Goal: Task Accomplishment & Management: Complete application form

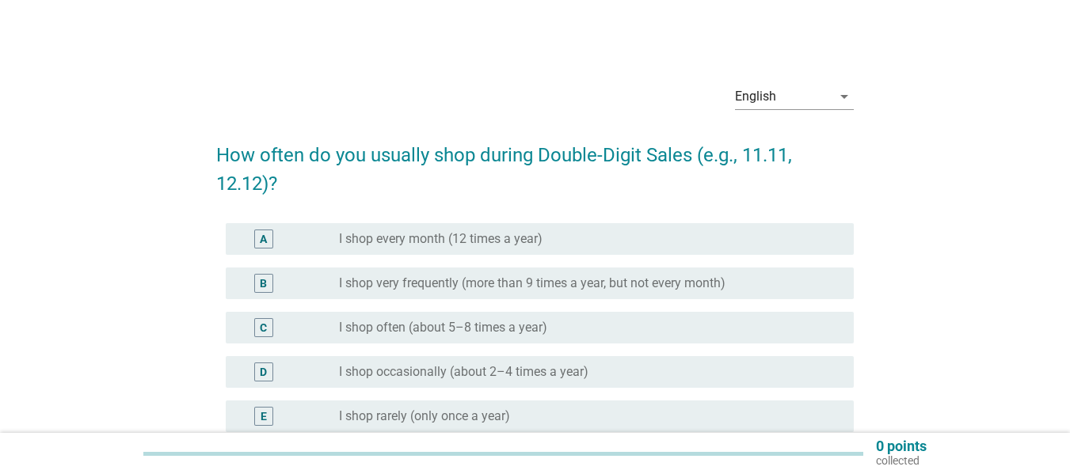
click at [442, 279] on label "I shop very frequently (more than 9 times a year, but not every month)" at bounding box center [532, 284] width 386 height 16
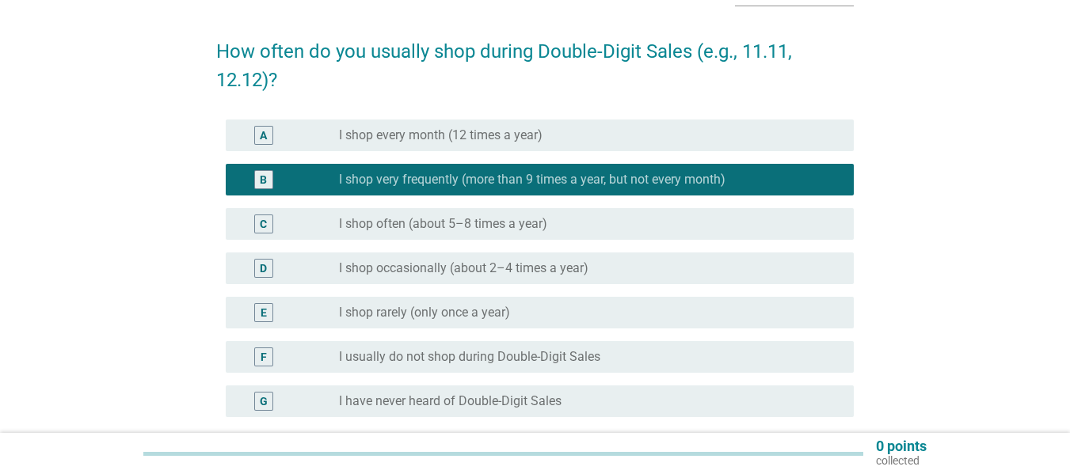
scroll to position [254, 0]
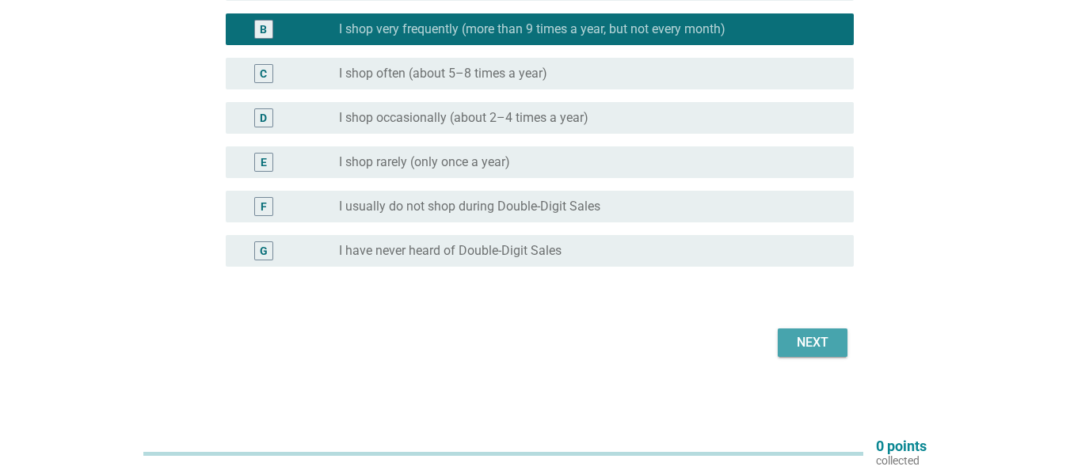
click at [821, 340] on div "Next" at bounding box center [812, 342] width 44 height 19
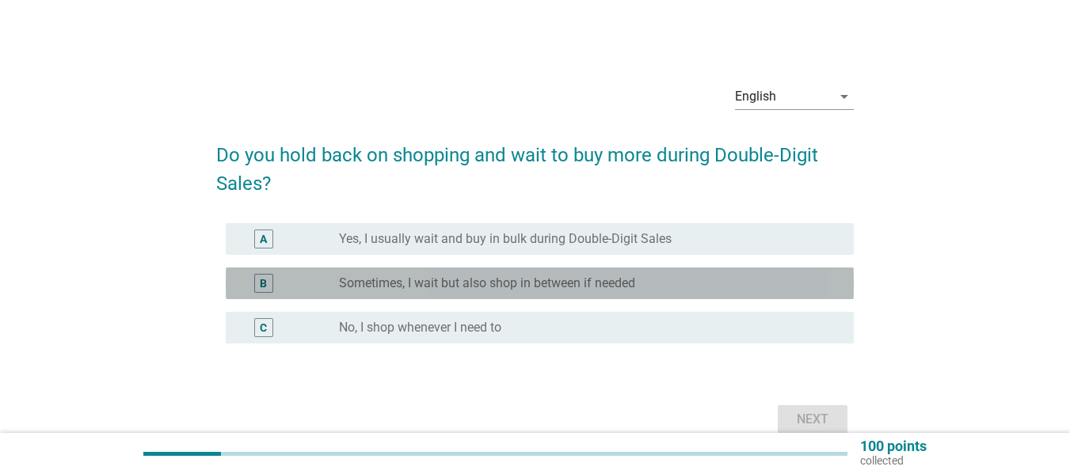
click at [561, 288] on label "Sometimes, I wait but also shop in between if needed" at bounding box center [487, 284] width 296 height 16
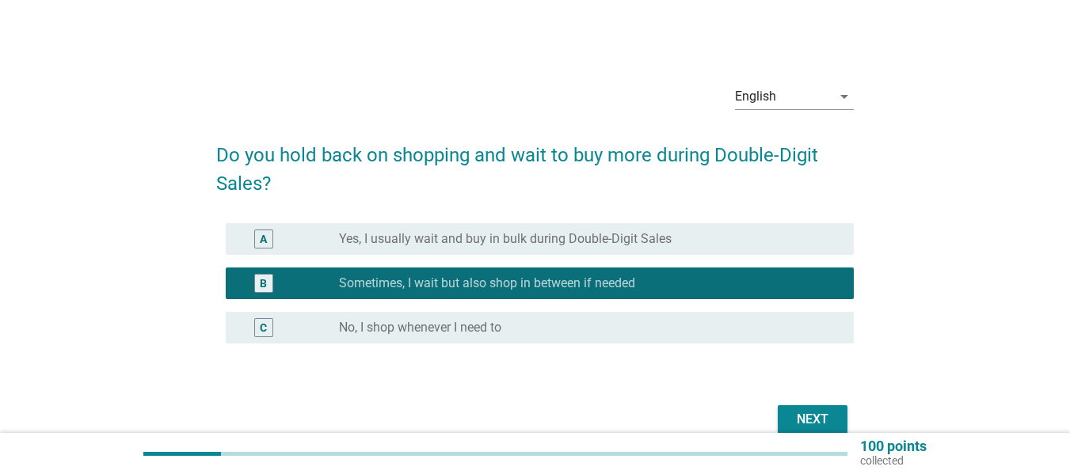
click at [800, 421] on div "Next" at bounding box center [812, 419] width 44 height 19
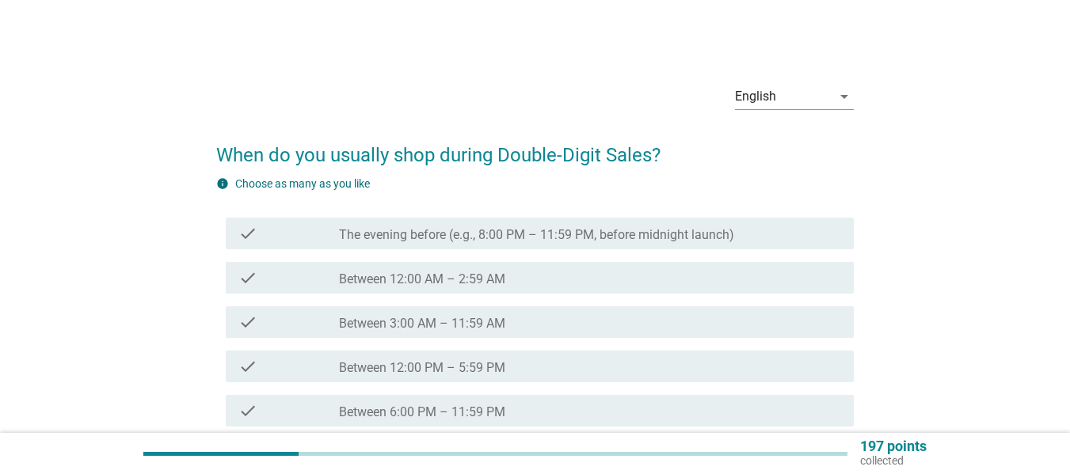
click at [497, 254] on div "check check_box_outline_blank The evening before (e.g., 8:00 PM – 11:59 PM, bef…" at bounding box center [534, 233] width 637 height 44
click at [496, 272] on label "Between 12:00 AM – 2:59 AM" at bounding box center [422, 280] width 166 height 16
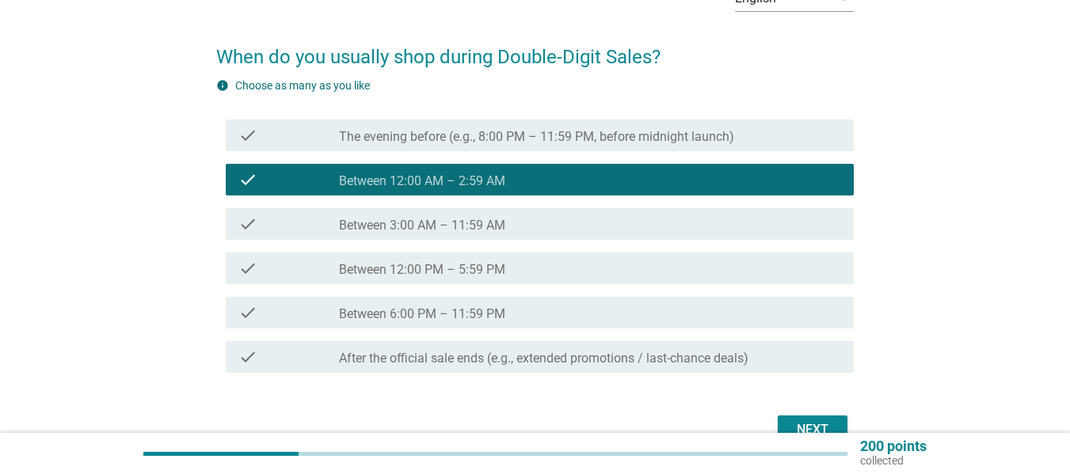
scroll to position [185, 0]
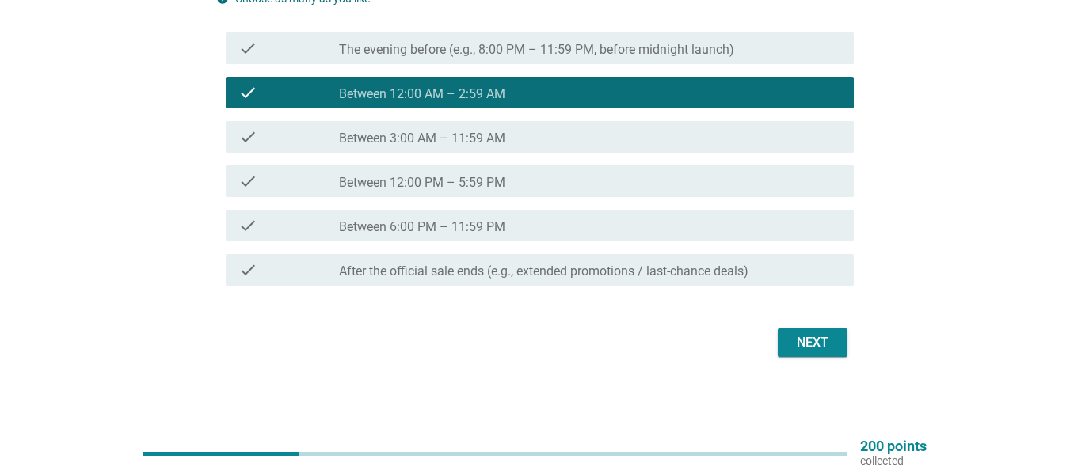
click at [802, 344] on div "Next" at bounding box center [812, 342] width 44 height 19
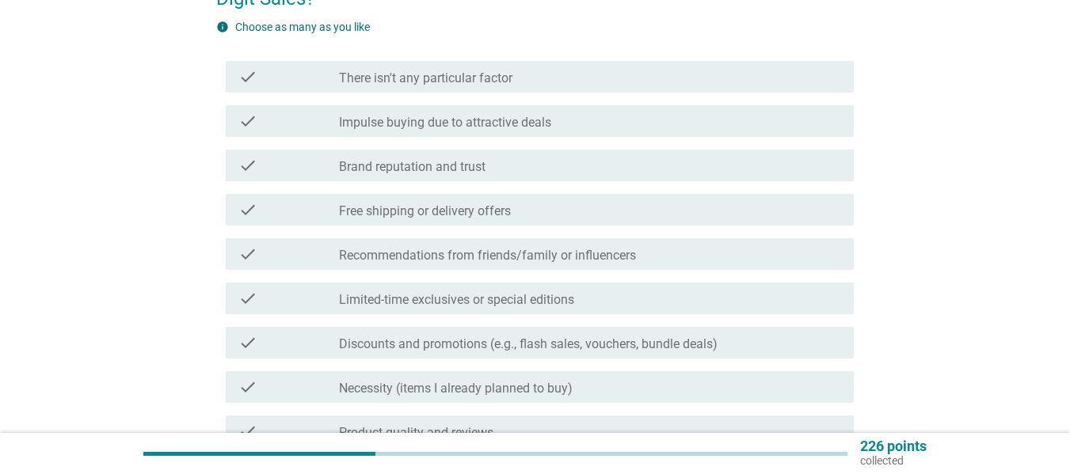
scroll to position [0, 0]
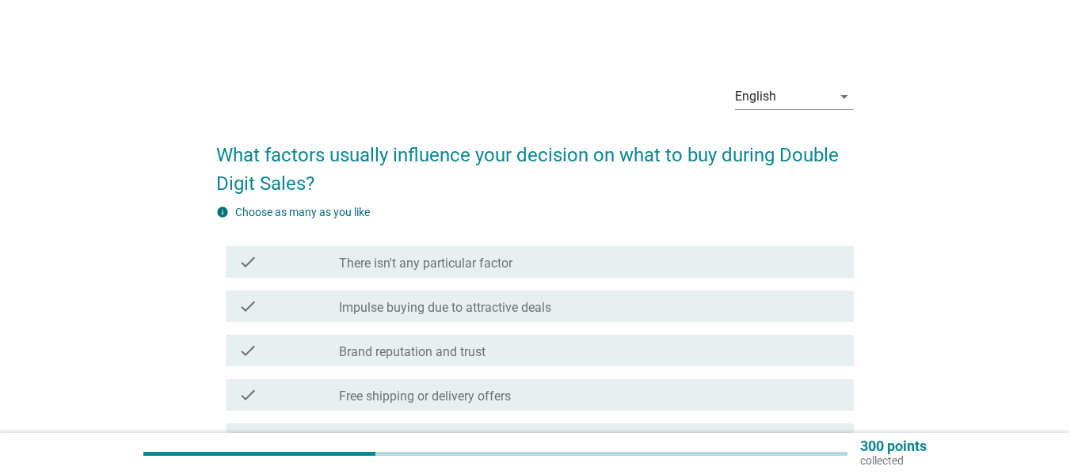
click at [501, 330] on div "check check_box_outline_blank Brand reputation and trust" at bounding box center [534, 351] width 637 height 44
click at [508, 313] on label "Impulse buying due to attractive deals" at bounding box center [445, 308] width 212 height 16
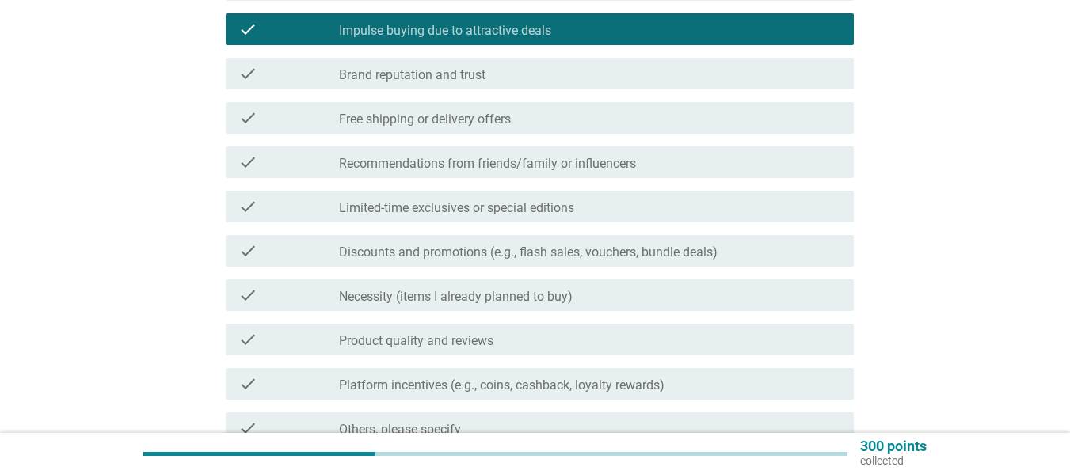
scroll to position [435, 0]
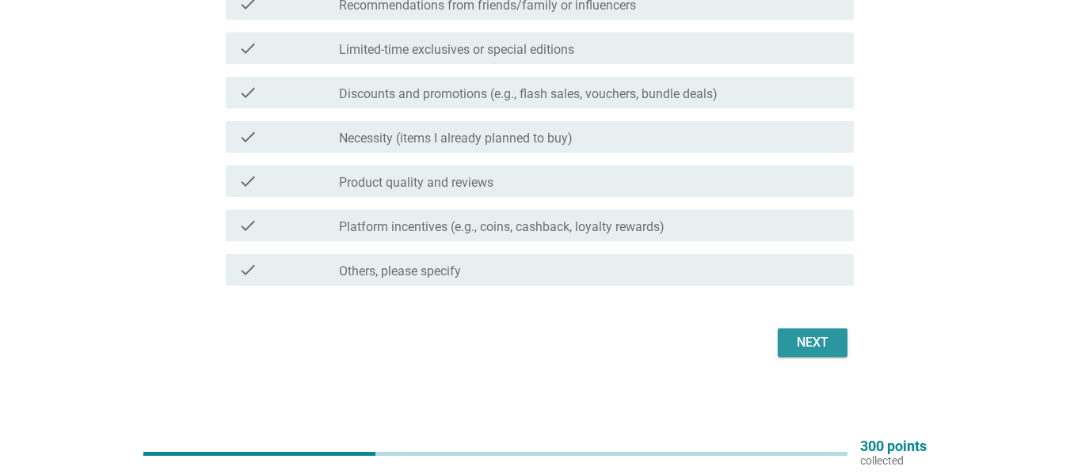
click at [801, 352] on div "Next" at bounding box center [812, 342] width 44 height 19
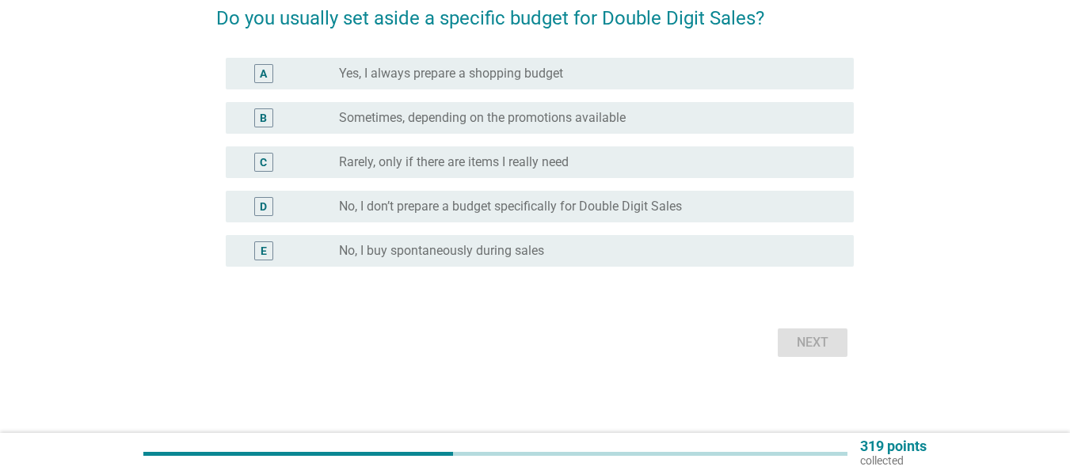
scroll to position [0, 0]
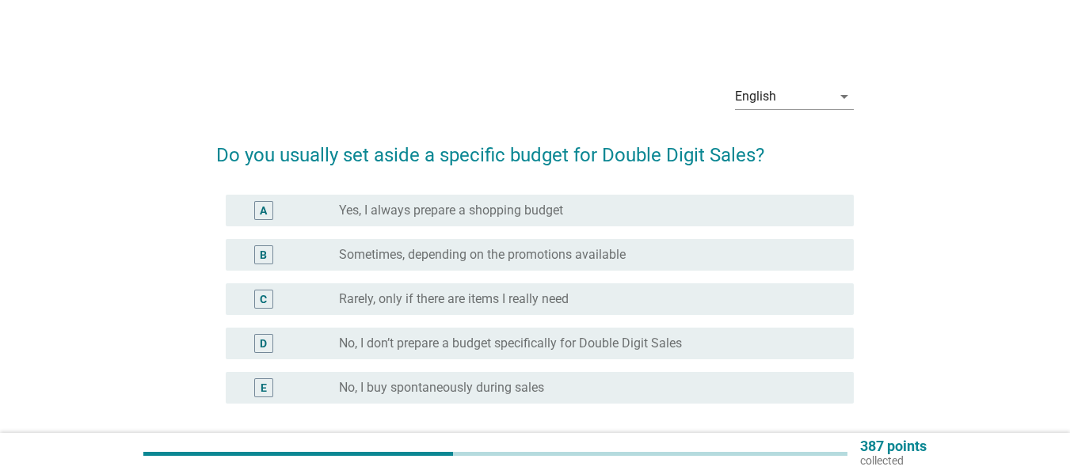
click at [507, 285] on div "C radio_button_unchecked Rarely, only if there are items I really need" at bounding box center [540, 299] width 628 height 32
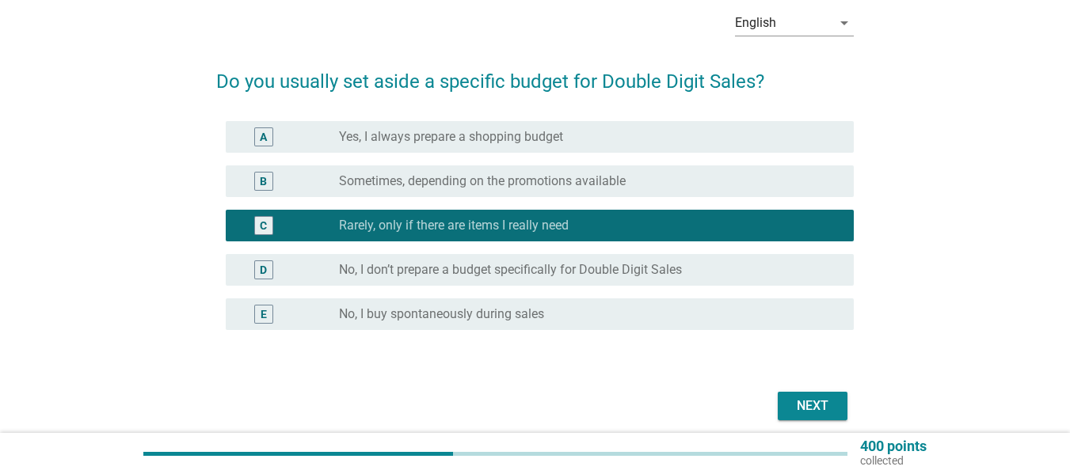
scroll to position [137, 0]
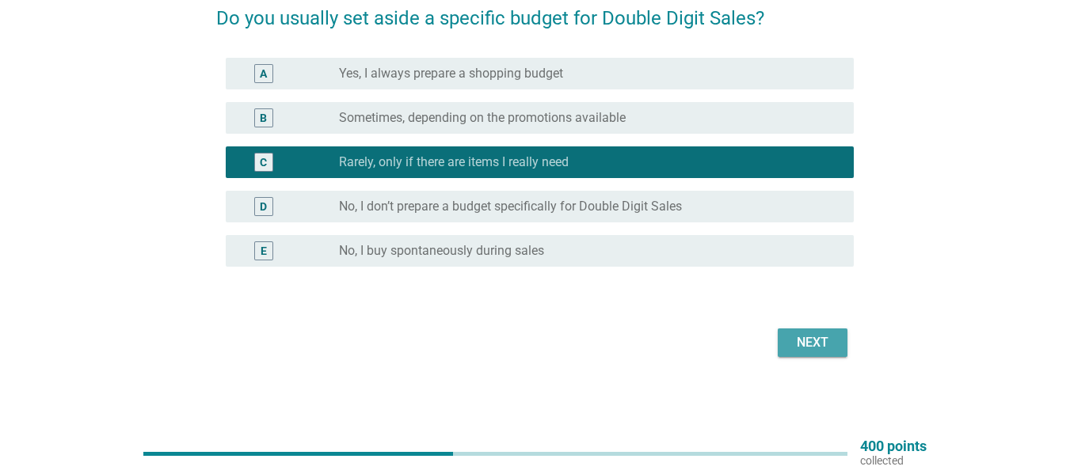
click at [785, 340] on button "Next" at bounding box center [812, 343] width 70 height 29
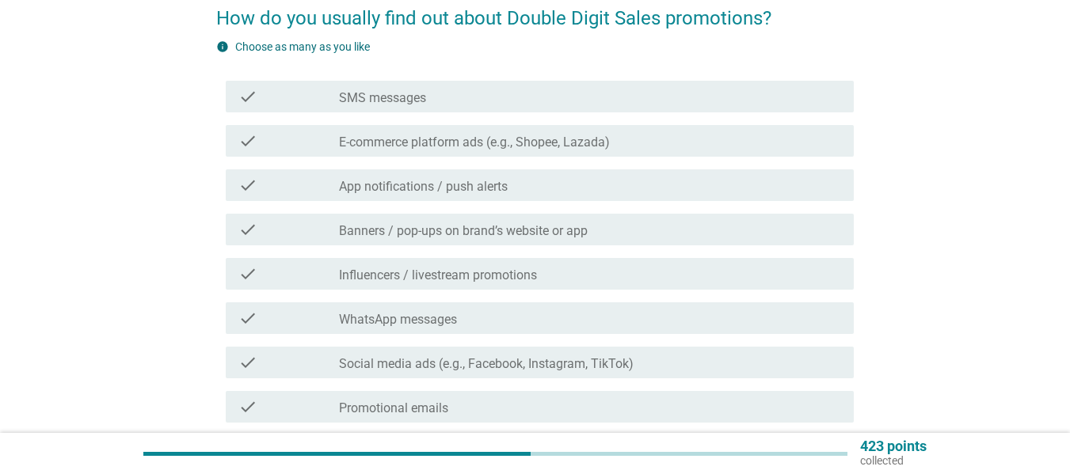
scroll to position [0, 0]
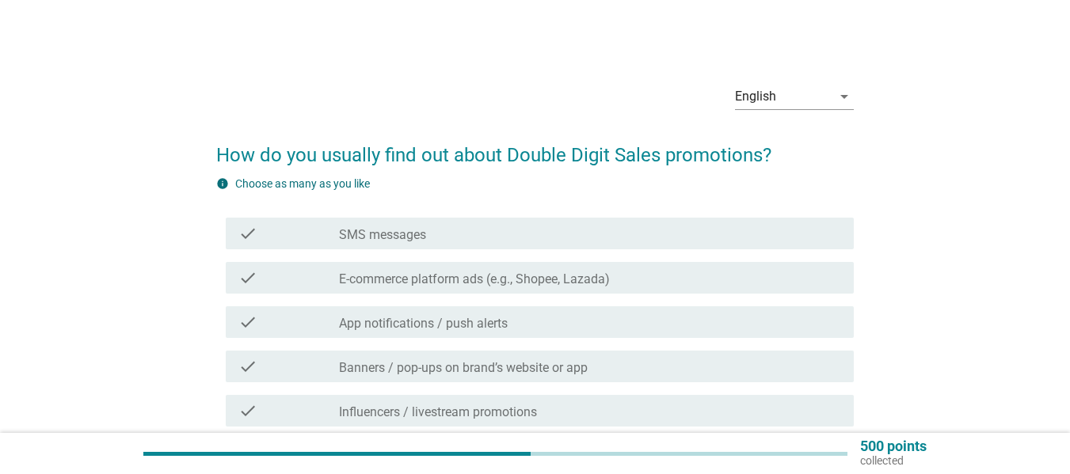
click at [534, 256] on div "check check_box_outline_blank E-commerce platform ads (e.g., Shopee, Lazada)" at bounding box center [534, 278] width 637 height 44
click at [530, 276] on label "E-commerce platform ads (e.g., Shopee, Lazada)" at bounding box center [474, 280] width 271 height 16
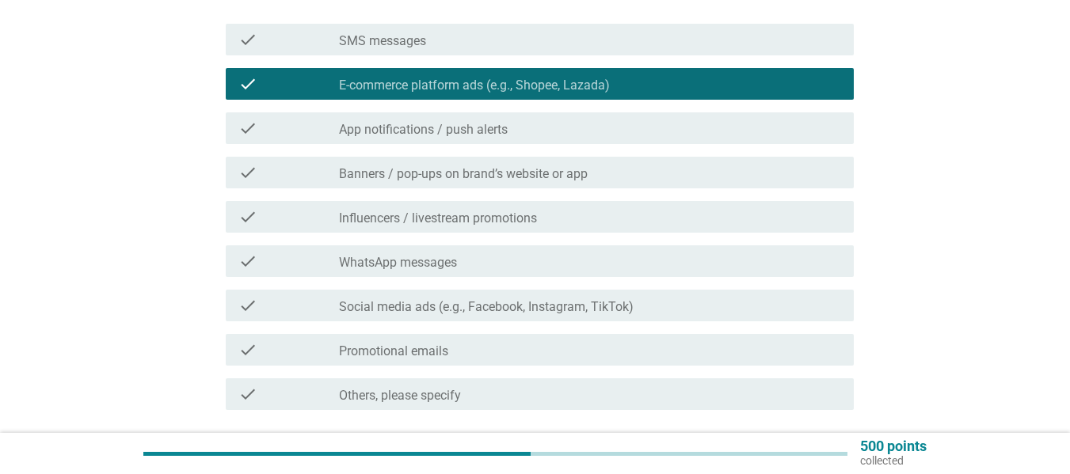
scroll to position [318, 0]
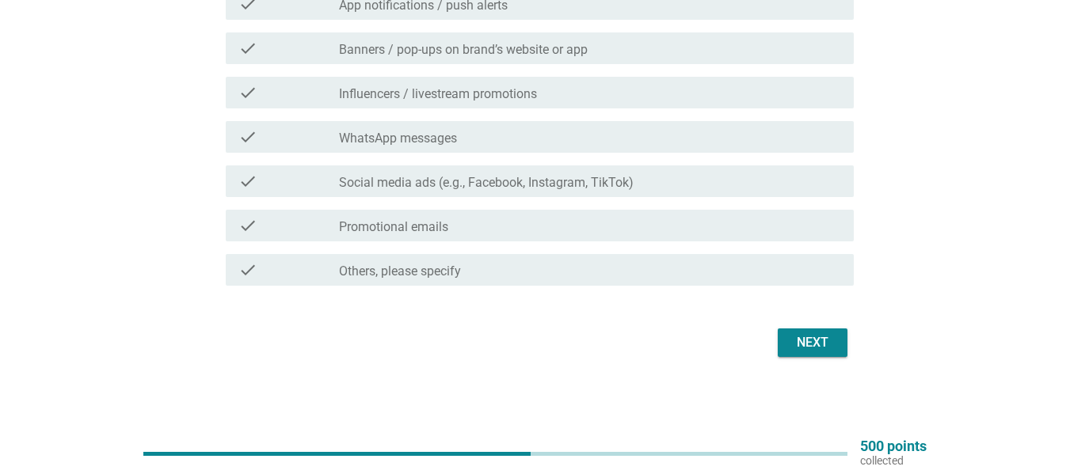
click at [794, 342] on div "Next" at bounding box center [812, 342] width 44 height 19
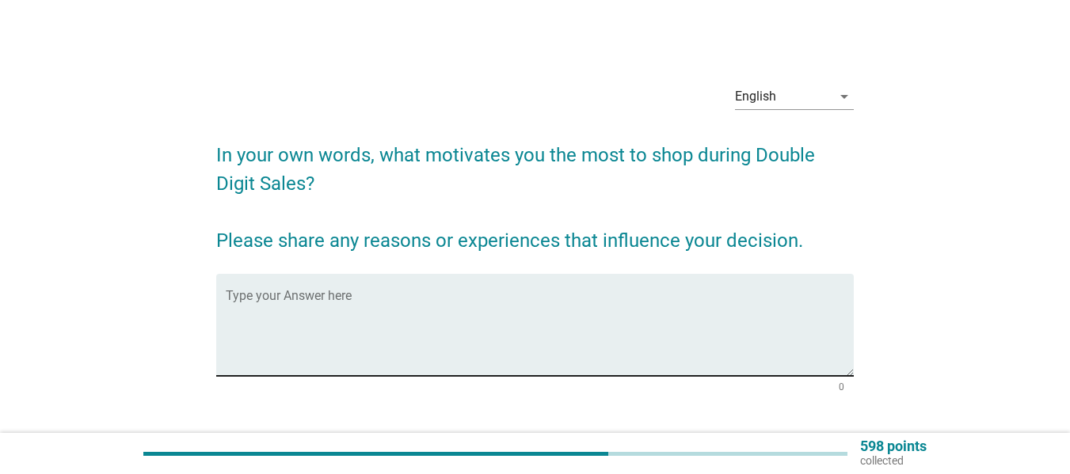
click at [505, 305] on textarea "Type your Answer here" at bounding box center [540, 334] width 628 height 83
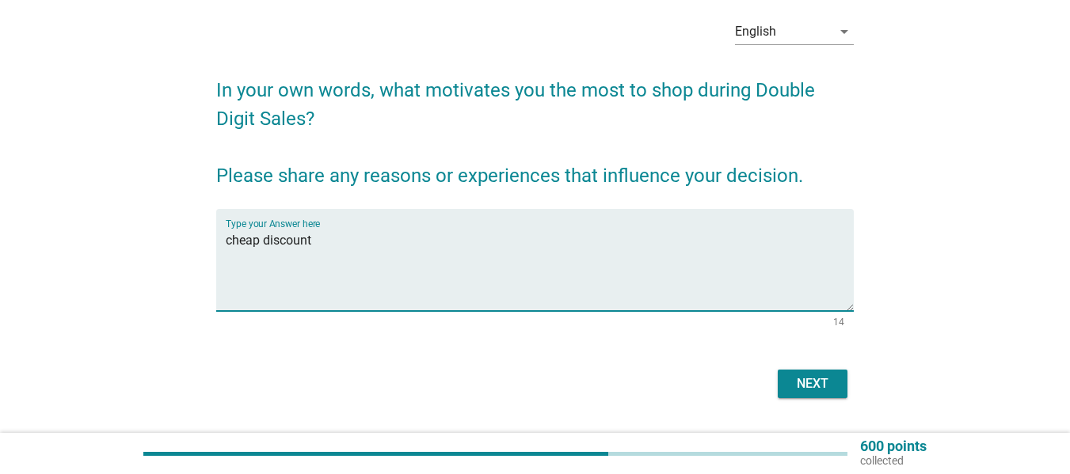
scroll to position [106, 0]
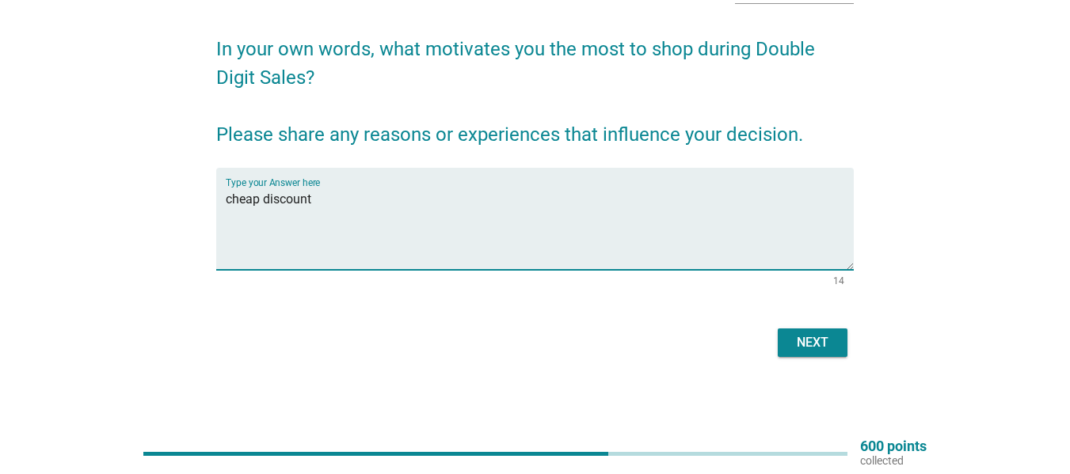
type textarea "cheap discount"
click at [816, 347] on div "Next" at bounding box center [812, 342] width 44 height 19
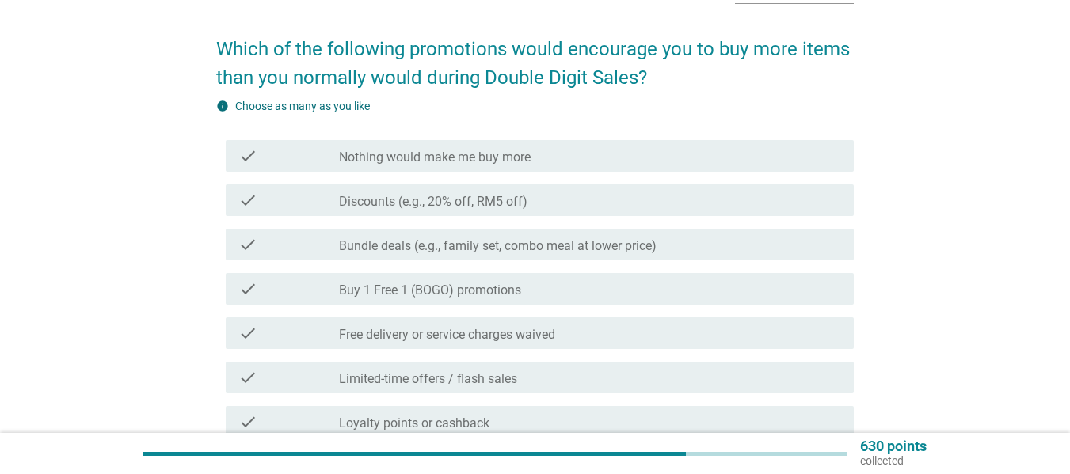
scroll to position [0, 0]
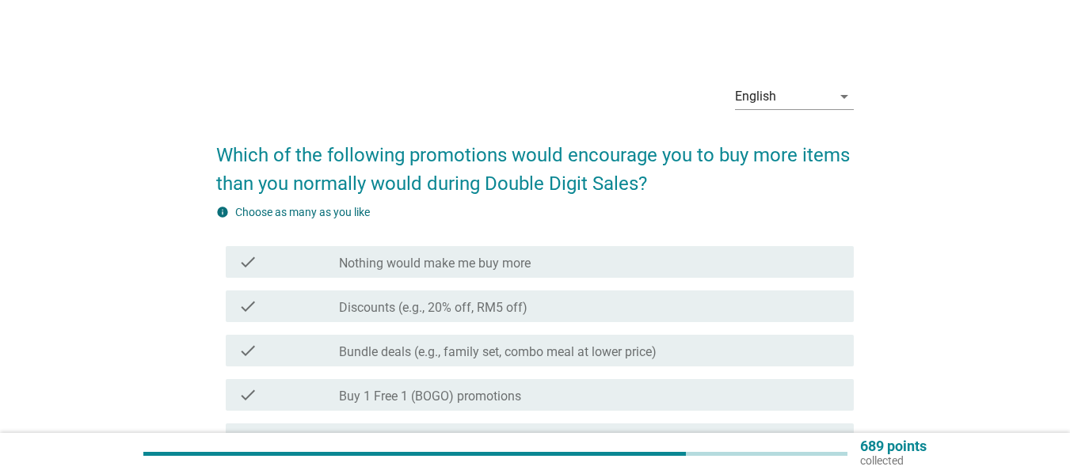
click at [426, 320] on div "check check_box_outline_blank Discounts (e.g., 20% off, RM5 off)" at bounding box center [540, 307] width 628 height 32
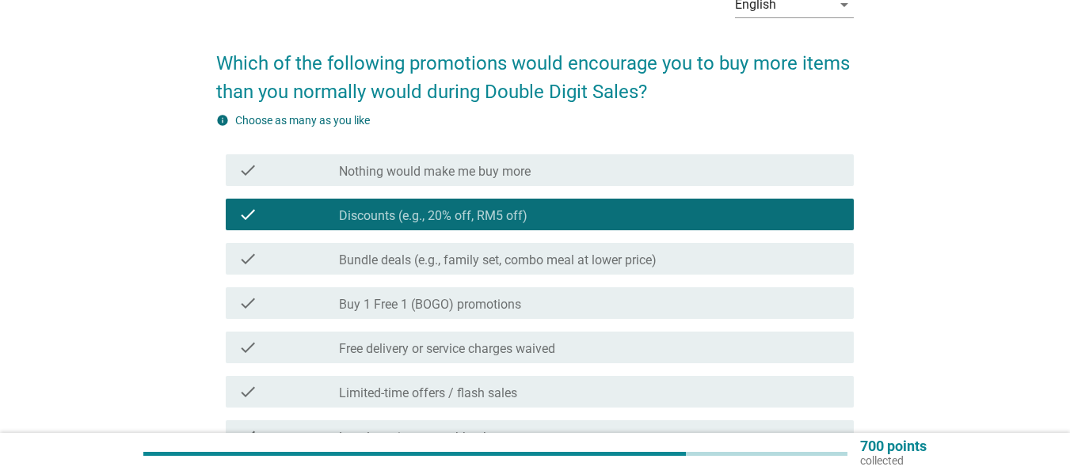
scroll to position [391, 0]
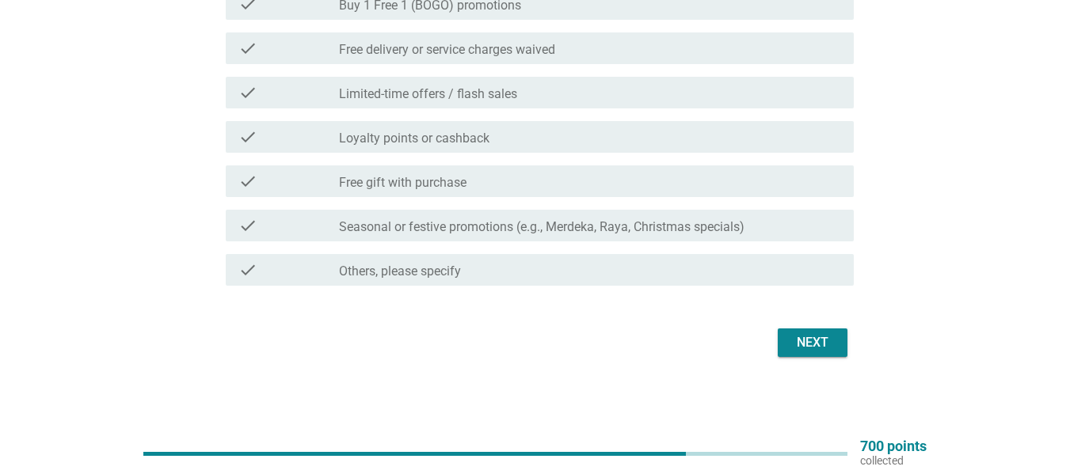
click at [799, 343] on div "Next" at bounding box center [812, 342] width 44 height 19
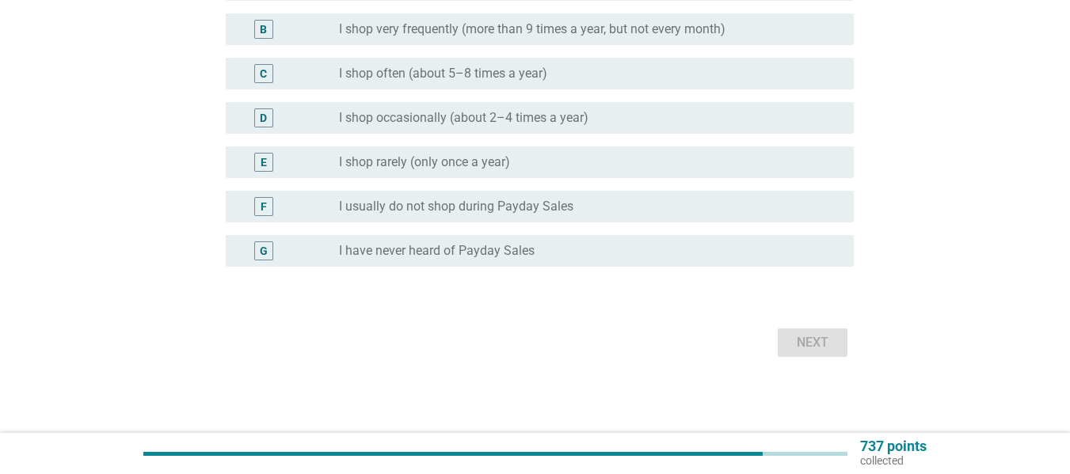
scroll to position [0, 0]
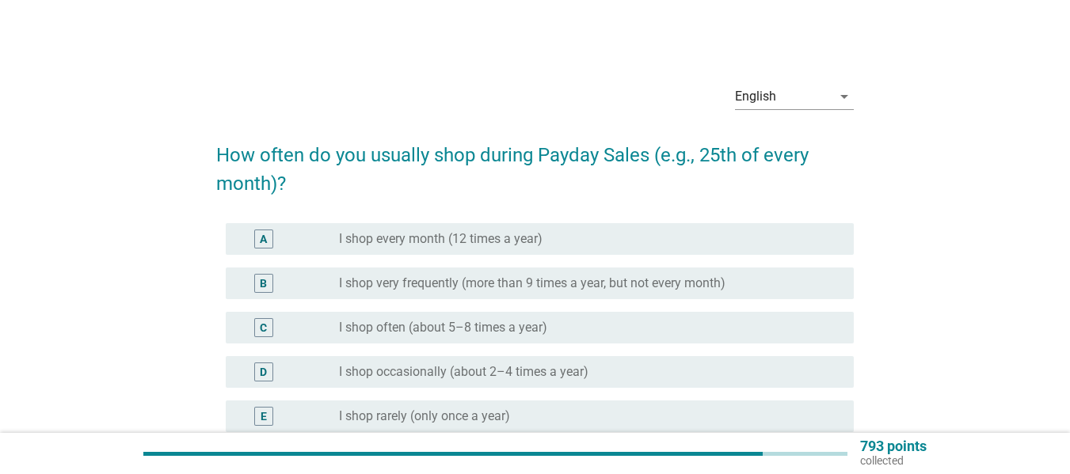
click at [516, 296] on div "B radio_button_unchecked I shop very frequently (more than 9 times a year, but …" at bounding box center [540, 284] width 628 height 32
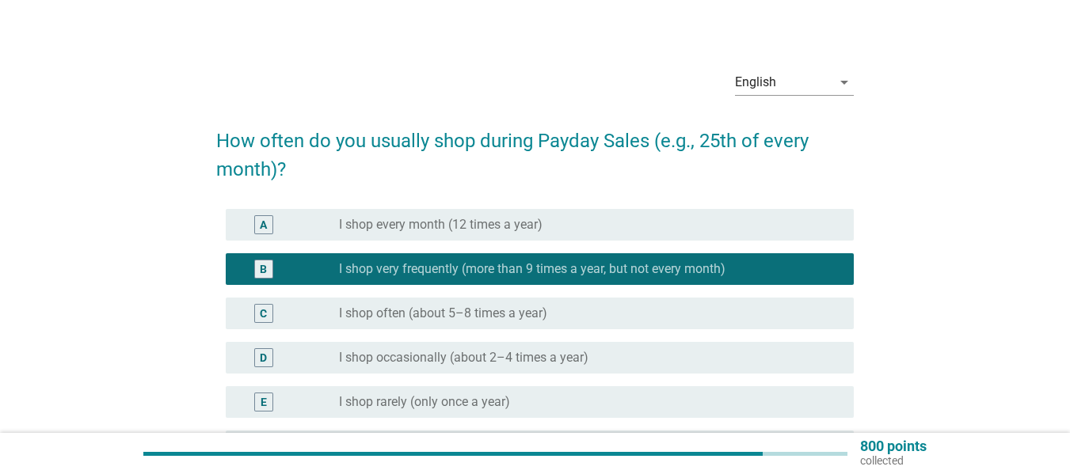
scroll to position [254, 0]
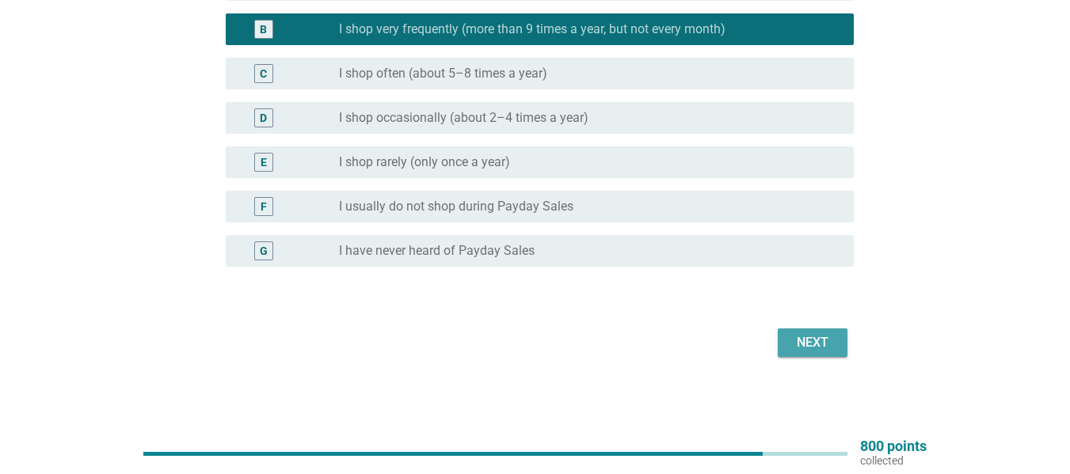
click at [809, 348] on div "Next" at bounding box center [812, 342] width 44 height 19
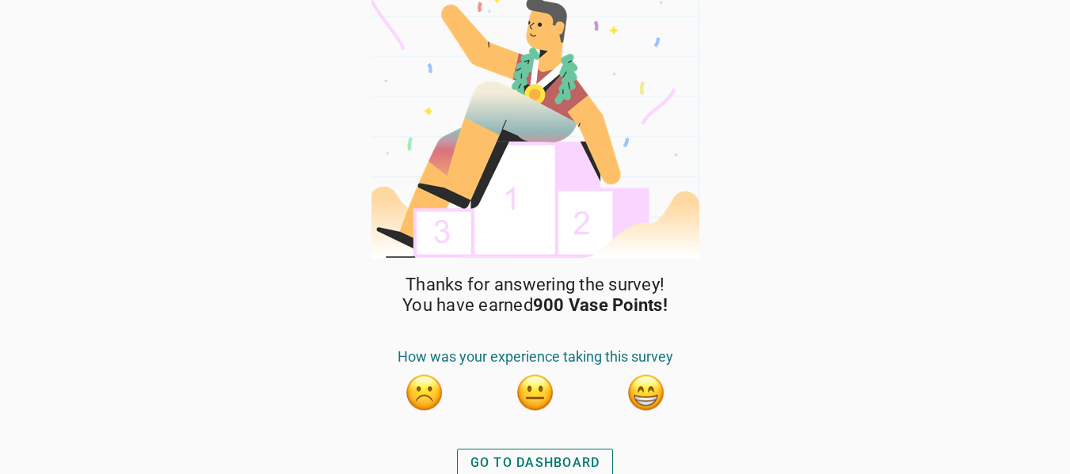
scroll to position [27, 0]
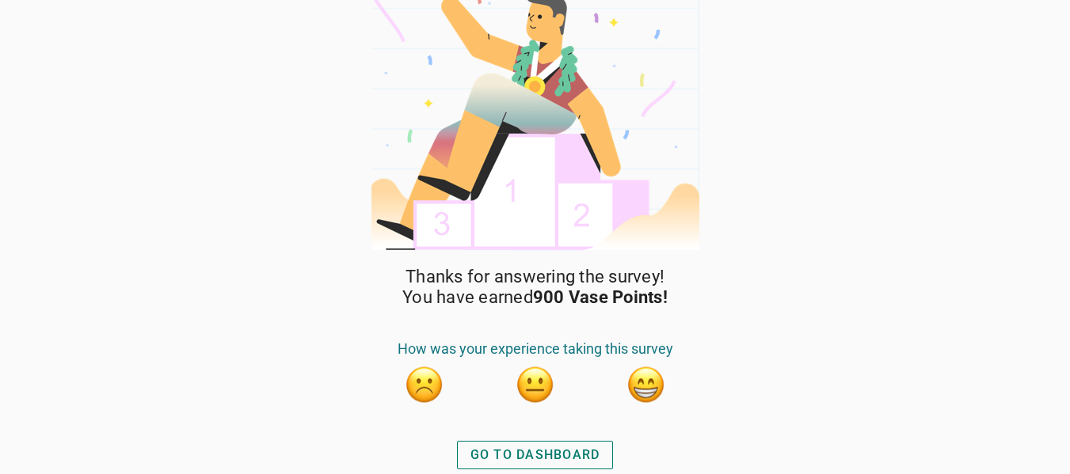
click at [573, 455] on div "GO TO DASHBOARD" at bounding box center [535, 455] width 130 height 19
